Goal: Information Seeking & Learning: Learn about a topic

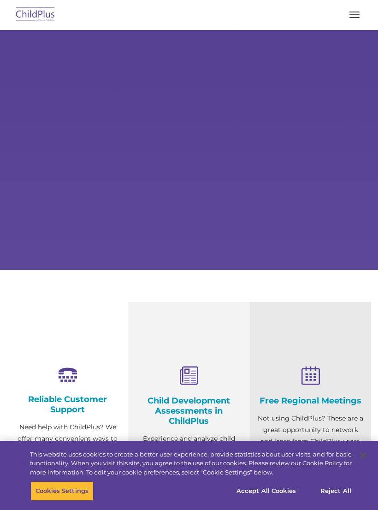
select select "MEDIUM"
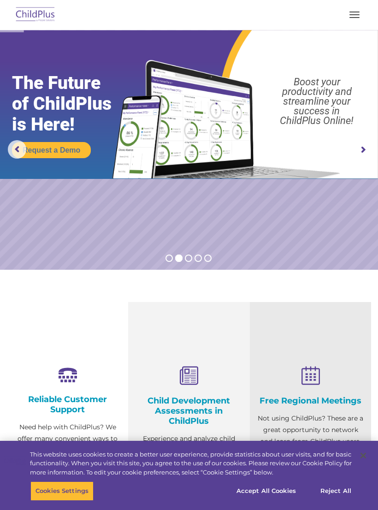
click at [363, 18] on button "button" at bounding box center [354, 14] width 19 height 15
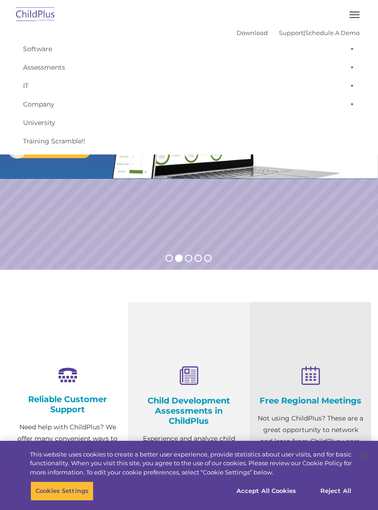
click at [359, 17] on button "button" at bounding box center [354, 14] width 19 height 15
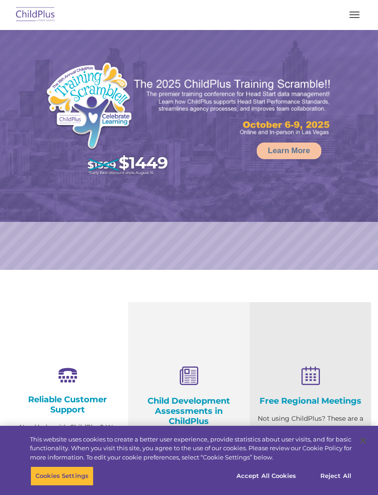
select select "MEDIUM"
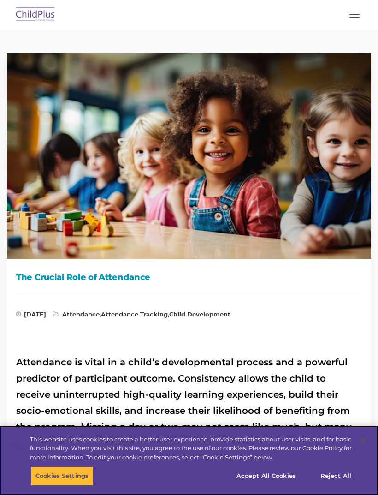
click at [263, 474] on button "Accept All Cookies" at bounding box center [266, 475] width 70 height 19
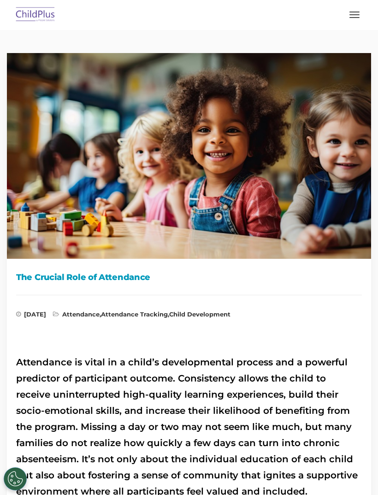
click at [352, 18] on button "button" at bounding box center [354, 14] width 19 height 15
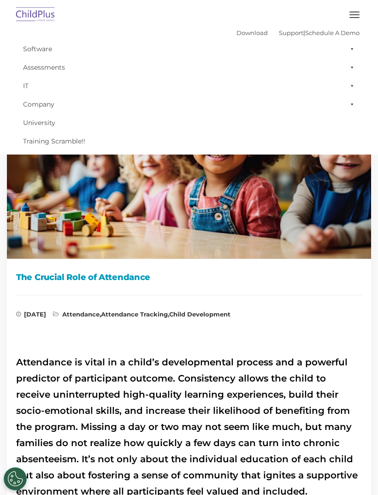
click at [38, 68] on link "Assessments" at bounding box center [188, 67] width 341 height 18
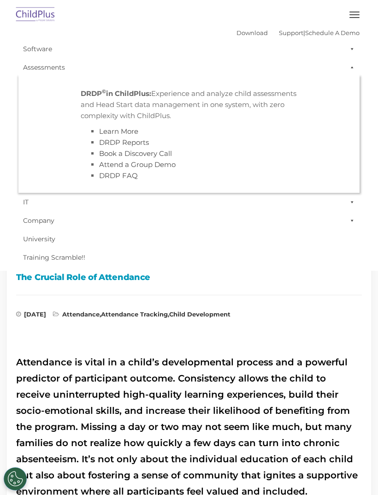
click at [26, 51] on link "Software" at bounding box center [188, 49] width 341 height 18
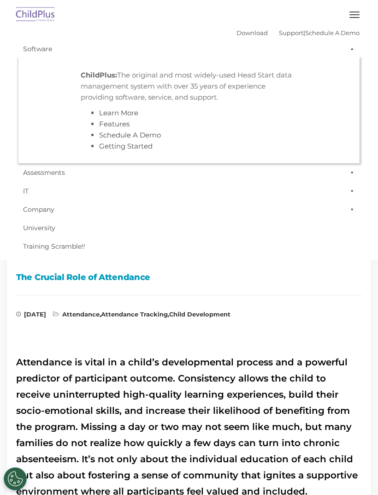
click at [39, 57] on link "Software" at bounding box center [188, 49] width 341 height 18
click at [53, 46] on link "Software" at bounding box center [188, 49] width 341 height 18
click at [347, 52] on span at bounding box center [350, 49] width 9 height 18
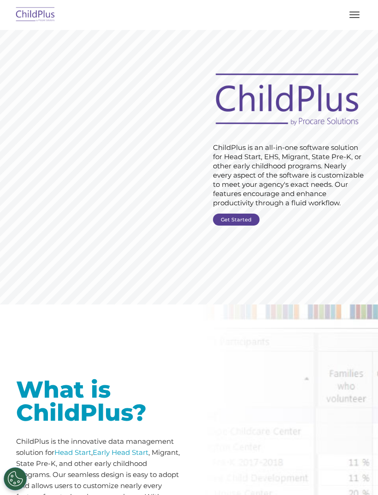
click at [356, 14] on span "button" at bounding box center [354, 14] width 10 height 1
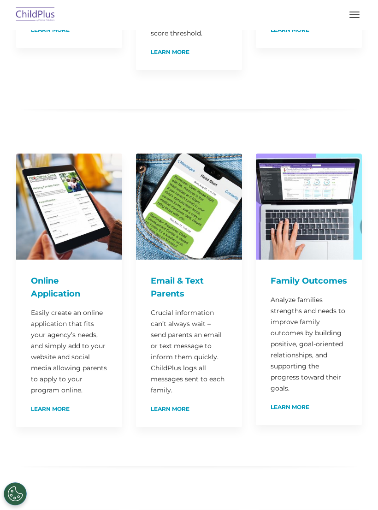
scroll to position [360, 0]
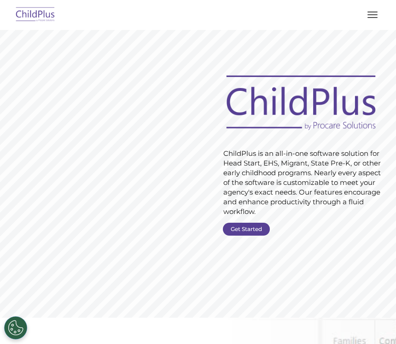
click at [24, 0] on nav "Download Support | Schedule A Demo  MENU MENU Software ChildPlus: The original…" at bounding box center [198, 15] width 396 height 30
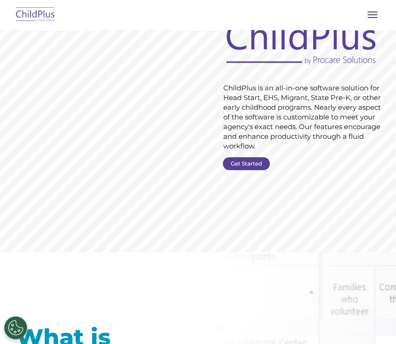
scroll to position [175, 0]
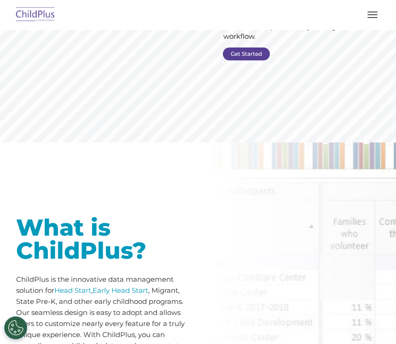
click at [362, 229] on div "What is ChildPlus? ChildPlus is the innovative data management solution for Hea…" at bounding box center [198, 294] width 396 height 304
click at [251, 59] on link "Get Started" at bounding box center [246, 53] width 47 height 13
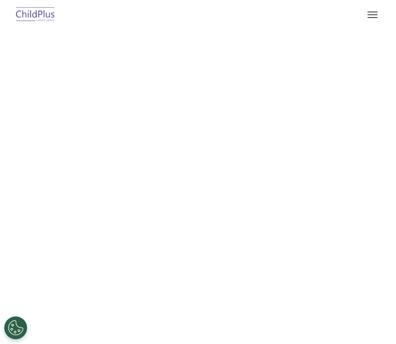
select select "MEDIUM"
